Goal: Task Accomplishment & Management: Use online tool/utility

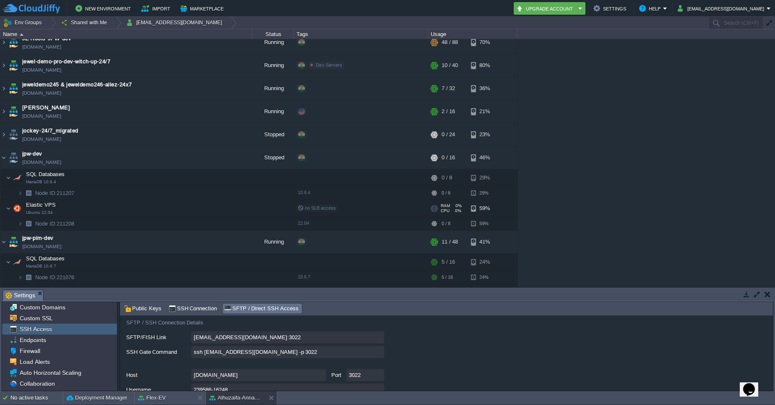
scroll to position [1377, 0]
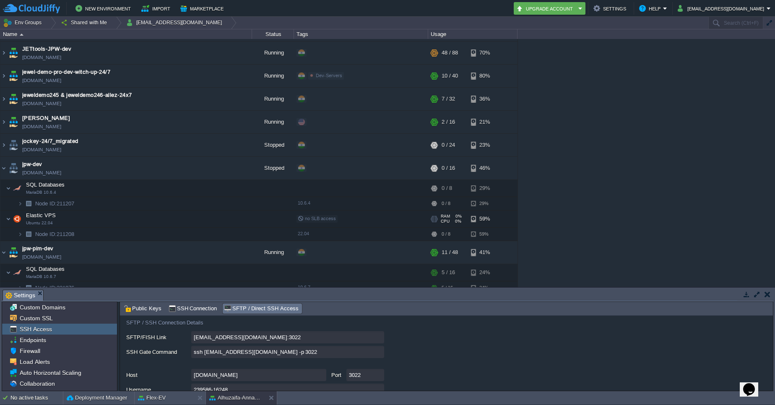
click at [50, 212] on span "Elastic VPS" at bounding box center [41, 215] width 32 height 7
click at [14, 211] on img at bounding box center [17, 219] width 12 height 17
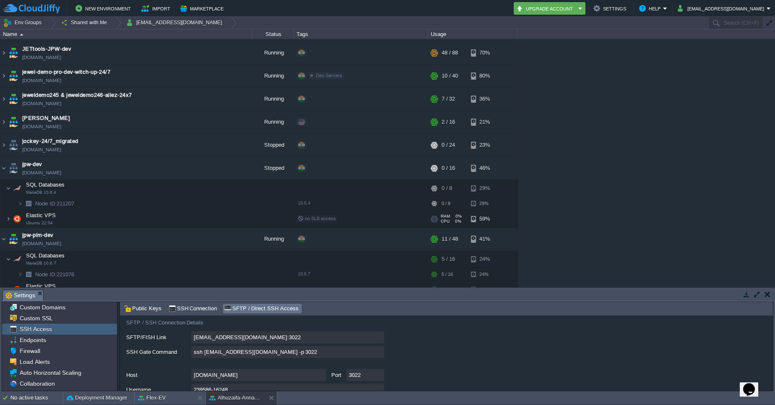
click at [14, 211] on img at bounding box center [17, 219] width 12 height 17
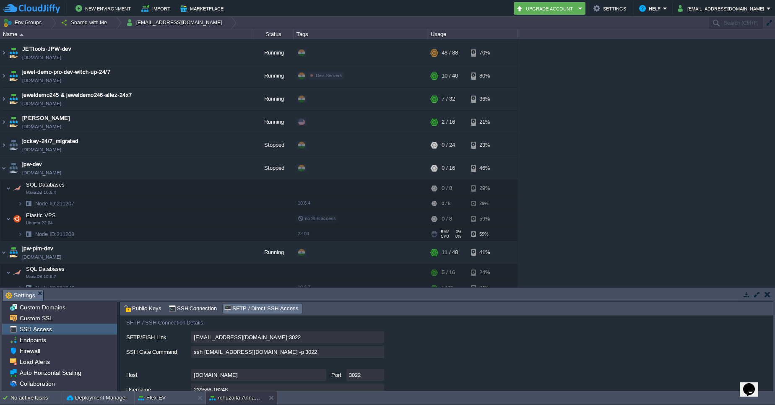
click at [43, 231] on span "Node ID:" at bounding box center [45, 234] width 21 height 6
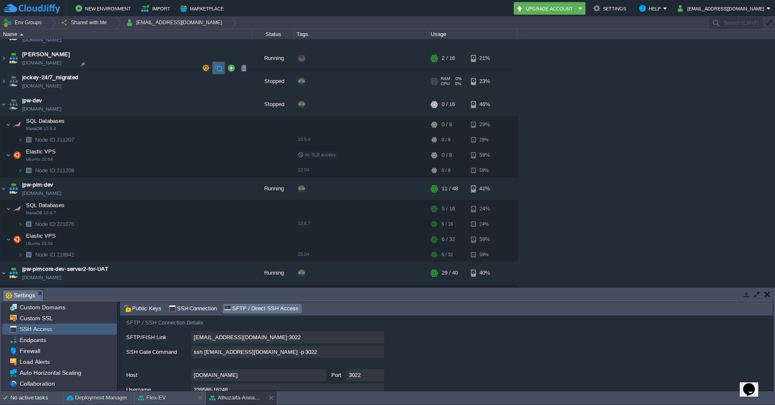
scroll to position [1382, 0]
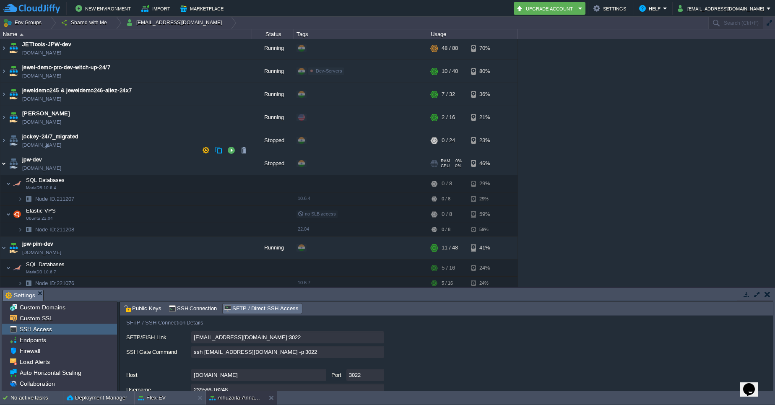
click at [3, 152] on img at bounding box center [3, 163] width 7 height 23
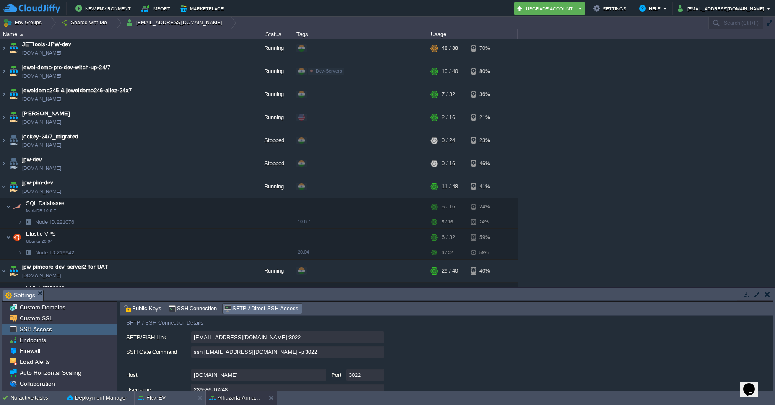
scroll to position [1476, 0]
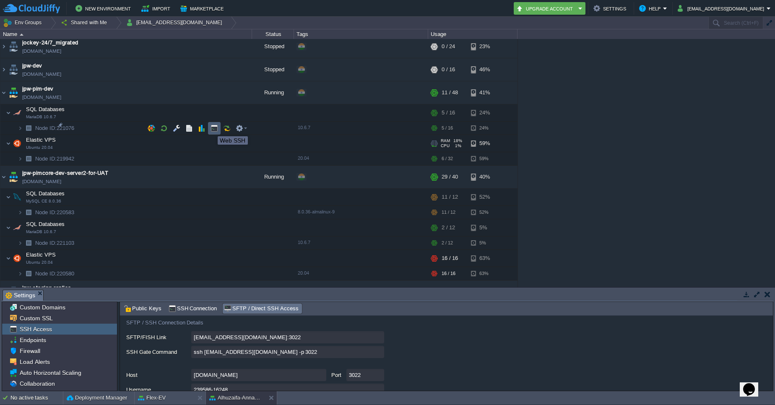
click at [211, 129] on button "button" at bounding box center [215, 129] width 8 height 8
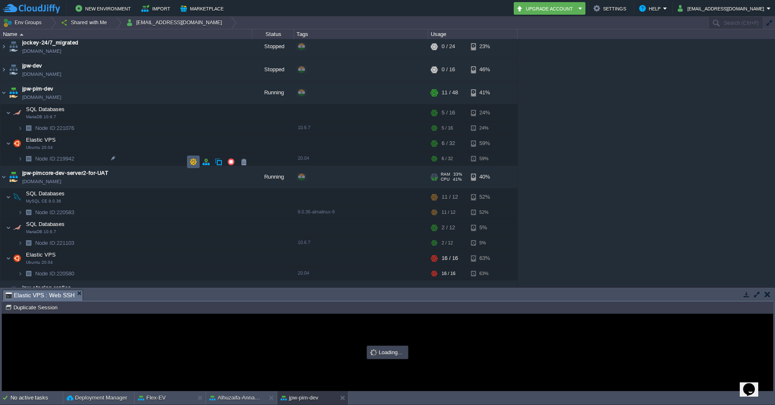
scroll to position [0, 0]
type input "#000000"
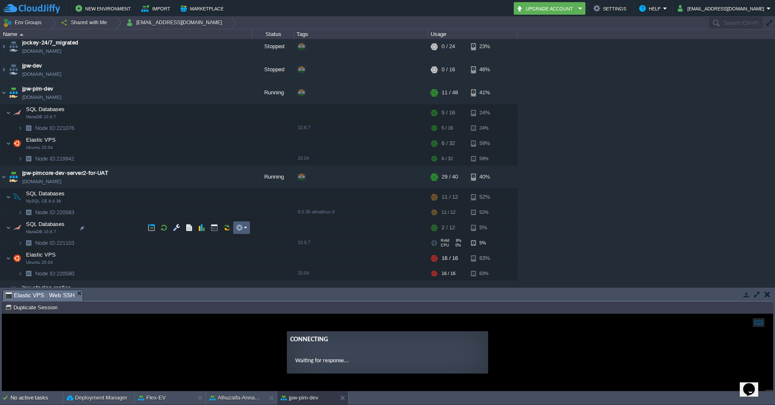
click at [245, 232] on td at bounding box center [241, 227] width 17 height 13
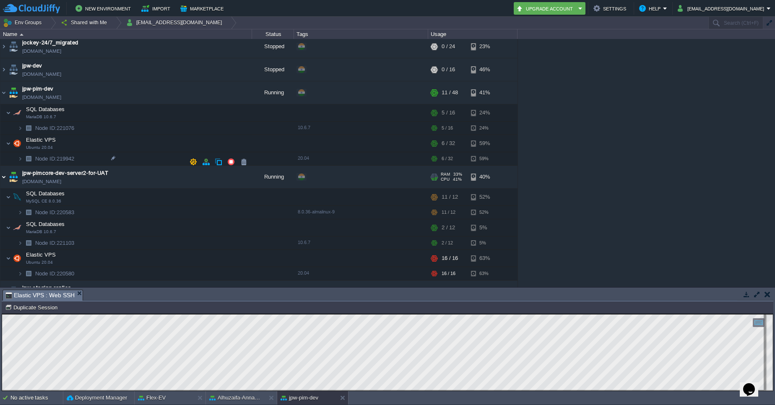
click at [0, 166] on img at bounding box center [3, 177] width 7 height 23
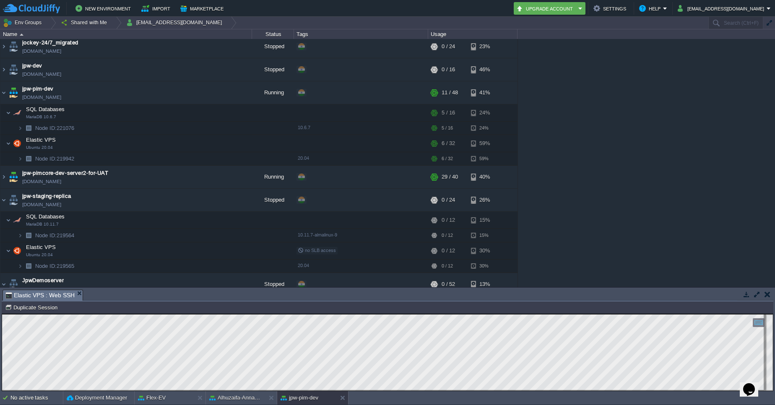
click at [766, 293] on button "button" at bounding box center [768, 295] width 6 height 8
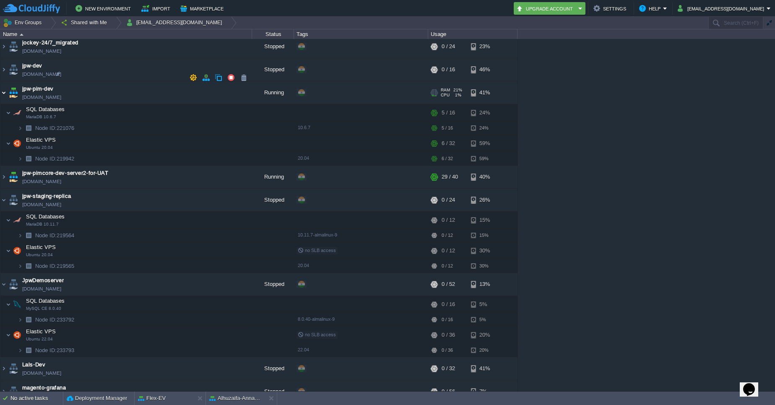
click at [3, 81] on img at bounding box center [3, 92] width 7 height 23
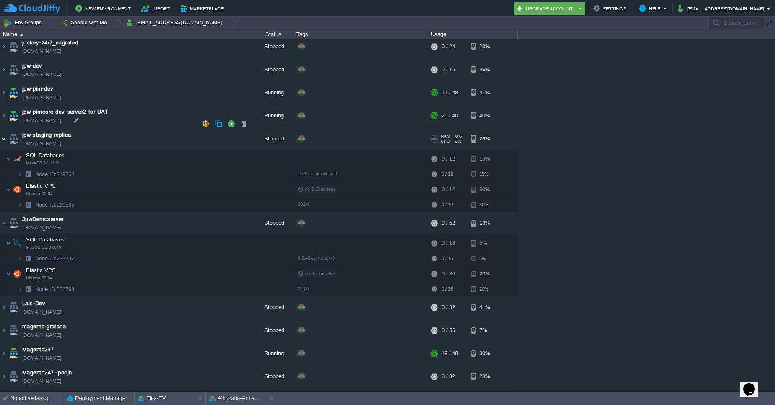
click at [1, 128] on img at bounding box center [3, 139] width 7 height 23
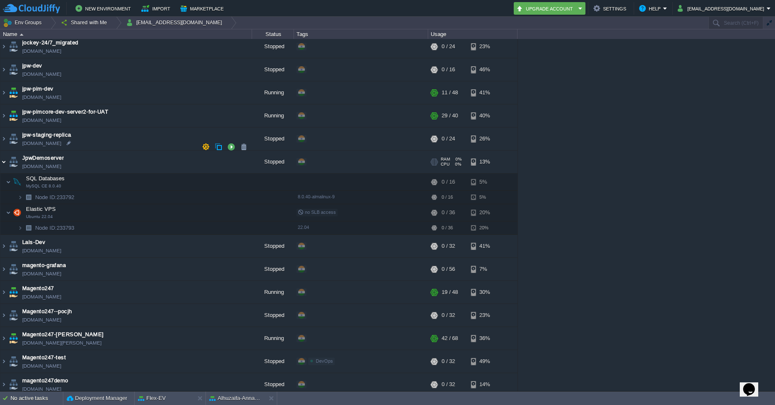
click at [3, 151] on img at bounding box center [3, 162] width 7 height 23
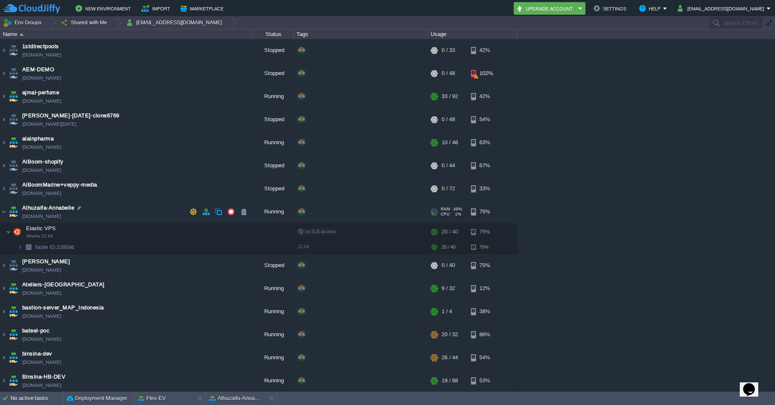
click at [84, 216] on td "Alhuzaifa-[PERSON_NAME] [PERSON_NAME][DOMAIN_NAME]" at bounding box center [126, 211] width 252 height 23
